Goal: Information Seeking & Learning: Learn about a topic

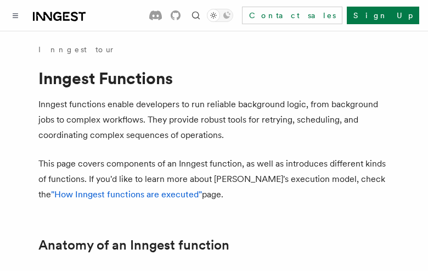
click at [57, 261] on button "TypeScript" at bounding box center [70, 273] width 65 height 25
click at [112, 261] on button "Go" at bounding box center [122, 273] width 20 height 25
